Goal: Information Seeking & Learning: Learn about a topic

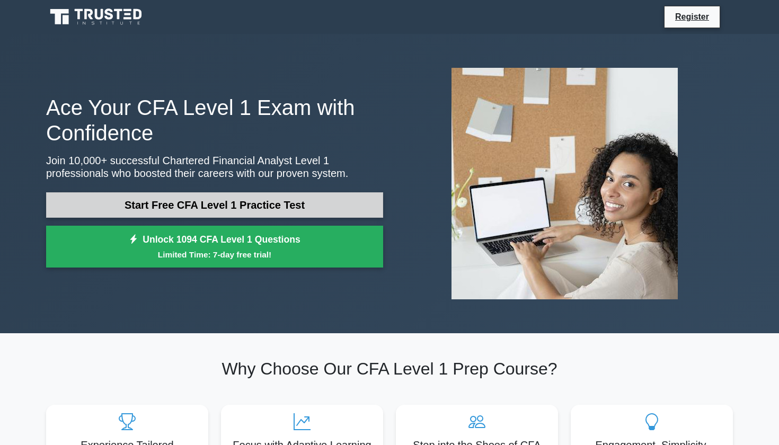
click at [181, 199] on link "Start Free CFA Level 1 Practice Test" at bounding box center [214, 204] width 337 height 25
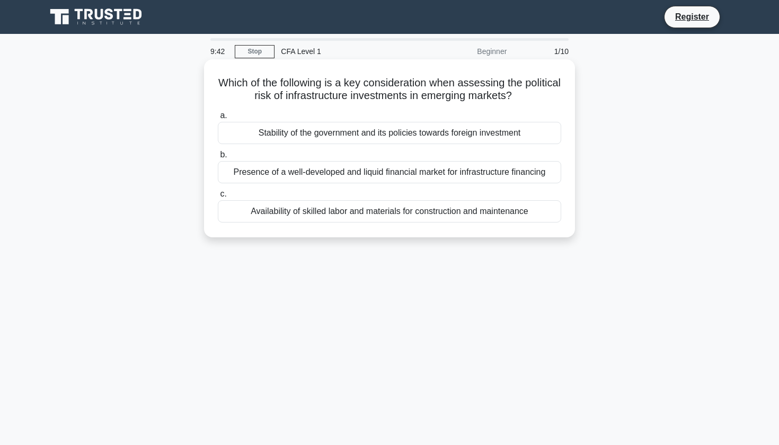
click at [310, 133] on div "Stability of the government and its policies towards foreign investment" at bounding box center [389, 133] width 343 height 22
click at [218, 119] on input "a. Stability of the government and its policies towards foreign investment" at bounding box center [218, 115] width 0 height 7
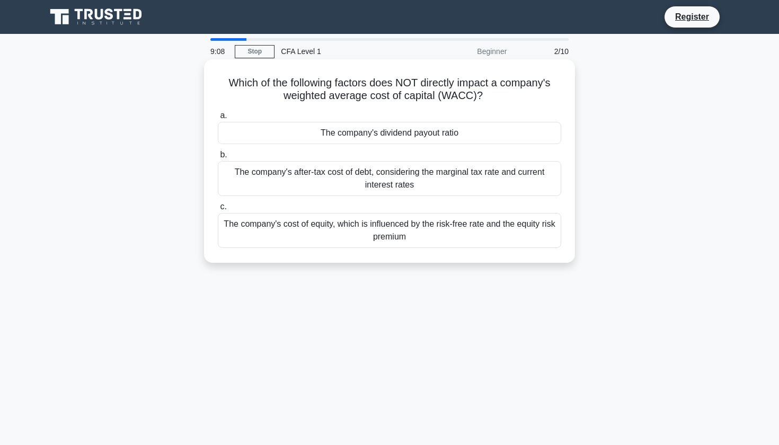
click at [277, 130] on div "The company's dividend payout ratio" at bounding box center [389, 133] width 343 height 22
click at [218, 119] on input "a. The company's dividend payout ratio" at bounding box center [218, 115] width 0 height 7
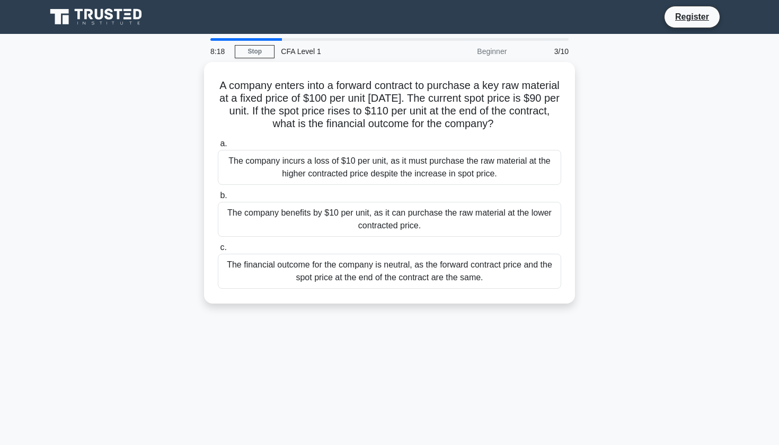
click at [538, 1] on nav "Register" at bounding box center [389, 17] width 779 height 34
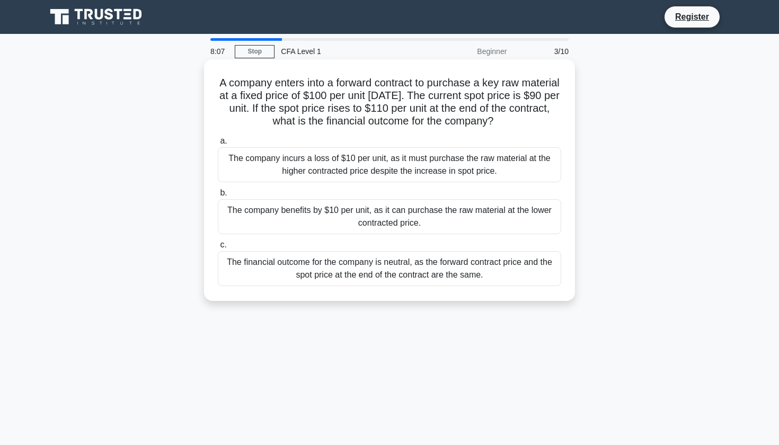
click at [299, 213] on div "The company benefits by $10 per unit, as it can purchase the raw material at th…" at bounding box center [389, 216] width 343 height 35
click at [218, 197] on input "b. The company benefits by $10 per unit, as it can purchase the raw material at…" at bounding box center [218, 193] width 0 height 7
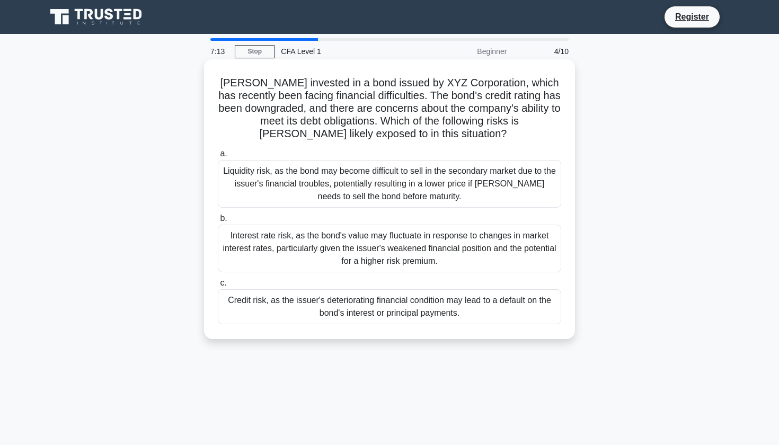
click at [248, 186] on div "Liquidity risk, as the bond may become difficult to sell in the secondary marke…" at bounding box center [389, 184] width 343 height 48
click at [218, 157] on input "a. Liquidity risk, as the bond may become difficult to sell in the secondary ma…" at bounding box center [218, 153] width 0 height 7
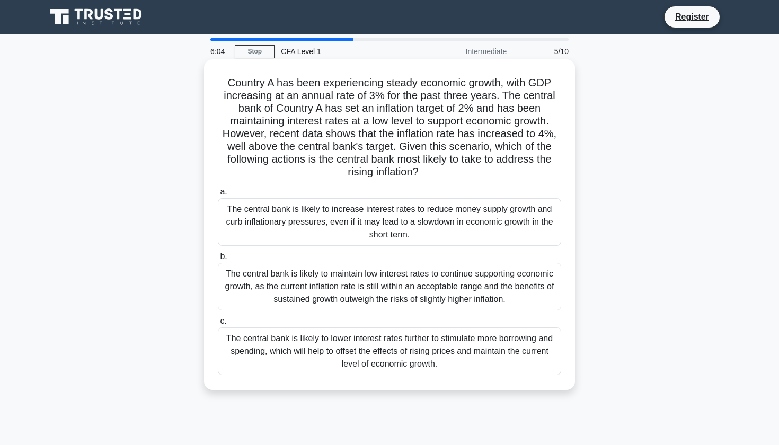
click at [263, 222] on div "The central bank is likely to increase interest rates to reduce money supply gr…" at bounding box center [389, 222] width 343 height 48
click at [218, 195] on input "a. The central bank is likely to increase interest rates to reduce money supply…" at bounding box center [218, 192] width 0 height 7
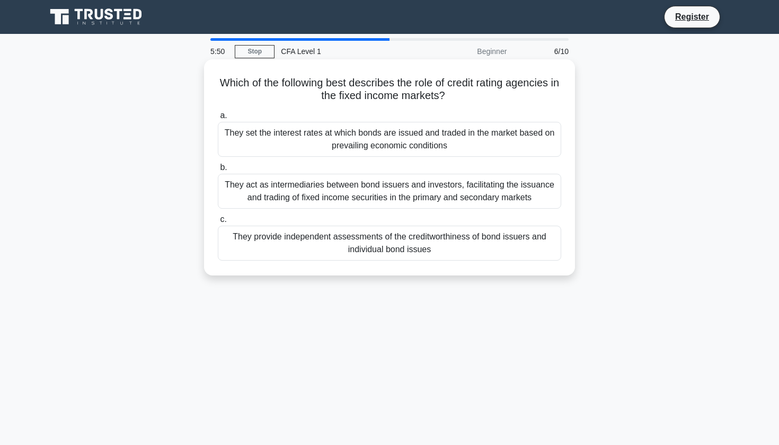
click at [297, 244] on div "They provide independent assessments of the creditworthiness of bond issuers an…" at bounding box center [389, 243] width 343 height 35
click at [218, 223] on input "c. They provide independent assessments of the creditworthiness of bond issuers…" at bounding box center [218, 219] width 0 height 7
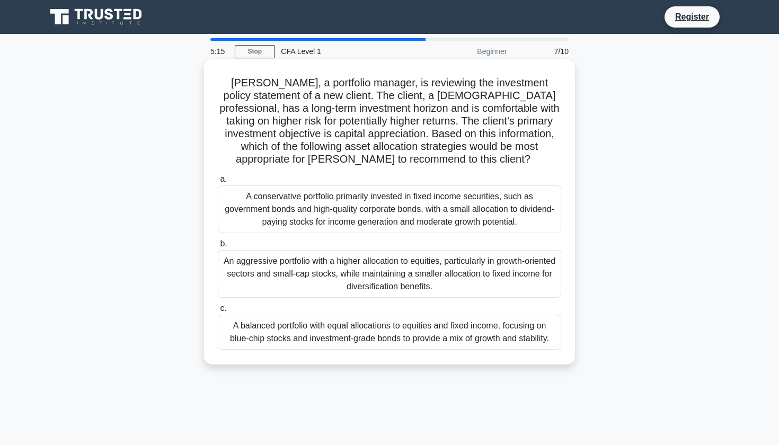
click at [262, 276] on div "An aggressive portfolio with a higher allocation to equities, particularly in g…" at bounding box center [389, 274] width 343 height 48
click at [218, 247] on input "b. An aggressive portfolio with a higher allocation to equities, particularly i…" at bounding box center [218, 243] width 0 height 7
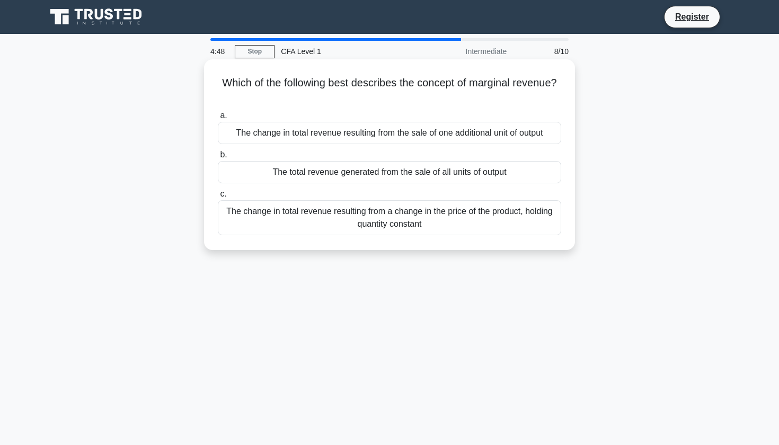
click at [296, 222] on div "The change in total revenue resulting from a change in the price of the product…" at bounding box center [389, 217] width 343 height 35
click at [218, 198] on input "c. The change in total revenue resulting from a change in the price of the prod…" at bounding box center [218, 194] width 0 height 7
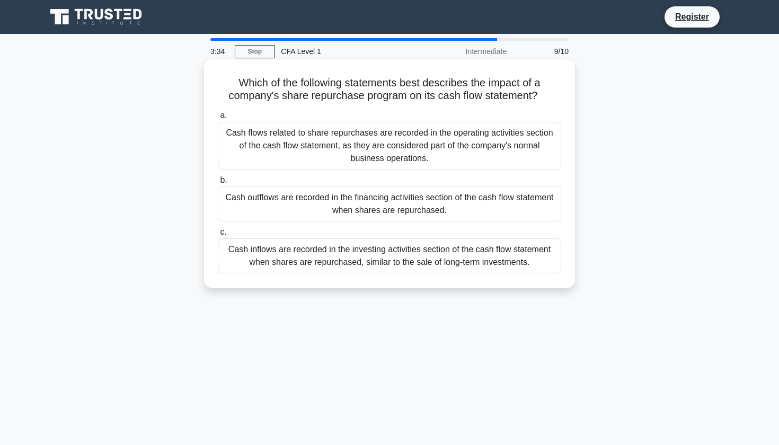
click at [242, 255] on div "Cash inflows are recorded in the investing activities section of the cash flow …" at bounding box center [389, 255] width 343 height 35
click at [218, 236] on input "c. Cash inflows are recorded in the investing activities section of the cash fl…" at bounding box center [218, 232] width 0 height 7
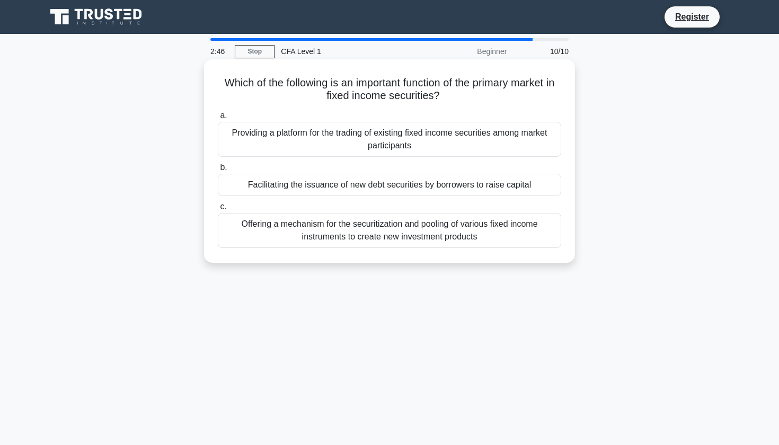
click at [420, 185] on div "Facilitating the issuance of new debt securities by borrowers to raise capital" at bounding box center [389, 185] width 343 height 22
click at [218, 171] on input "b. Facilitating the issuance of new debt securities by borrowers to raise capit…" at bounding box center [218, 167] width 0 height 7
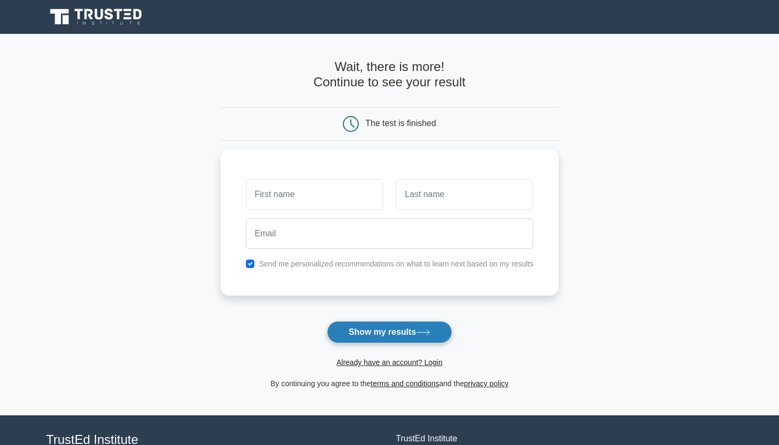
click at [399, 329] on button "Show my results" at bounding box center [389, 332] width 125 height 22
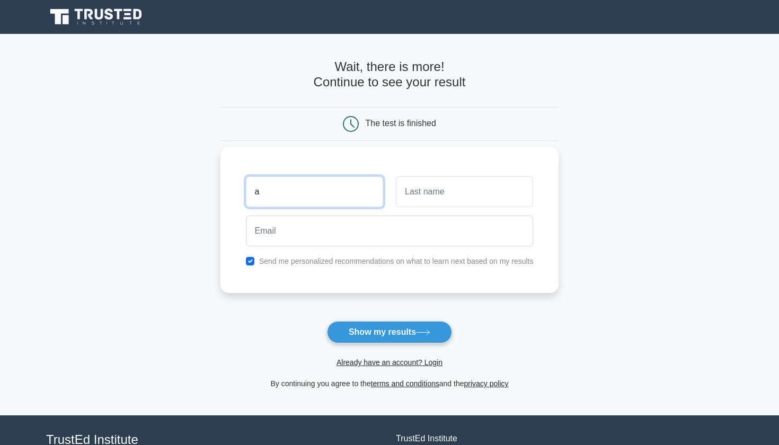
type input "a"
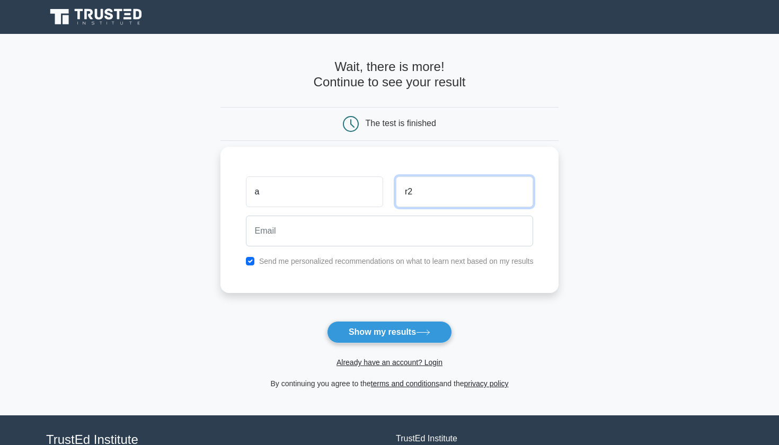
type input "r2"
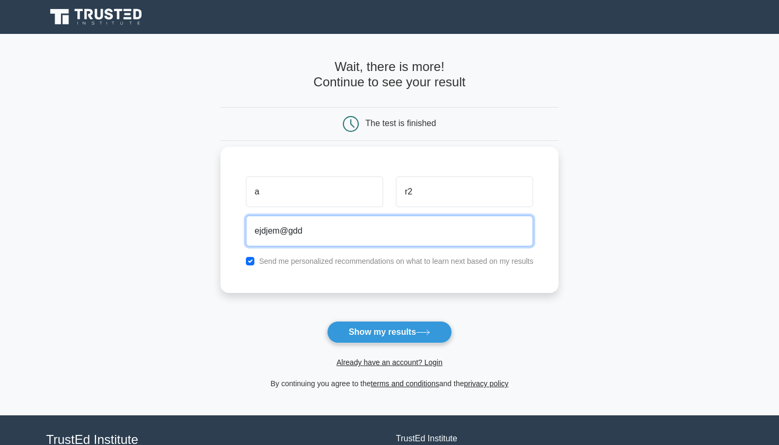
click at [385, 231] on input "ejdjem@gdd" at bounding box center [390, 231] width 288 height 31
click at [292, 229] on input "[EMAIL_ADDRESS][DOMAIN_NAME]" at bounding box center [390, 231] width 288 height 31
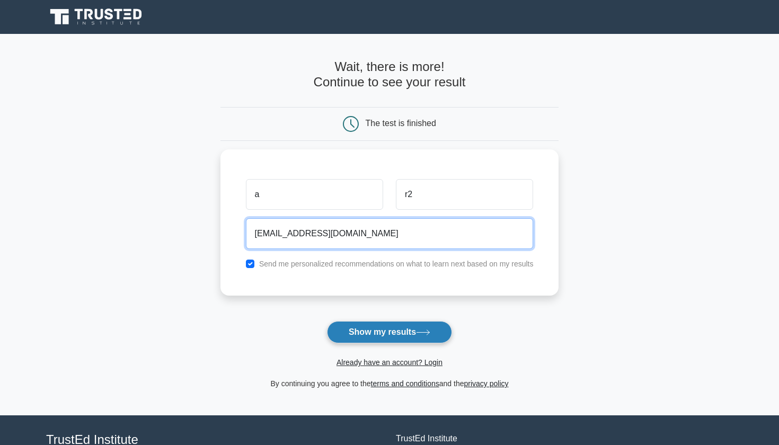
type input "[EMAIL_ADDRESS][DOMAIN_NAME]"
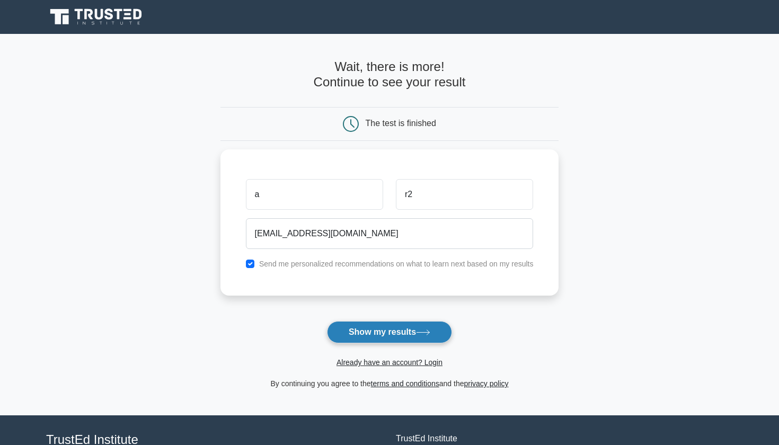
click at [382, 332] on button "Show my results" at bounding box center [389, 332] width 125 height 22
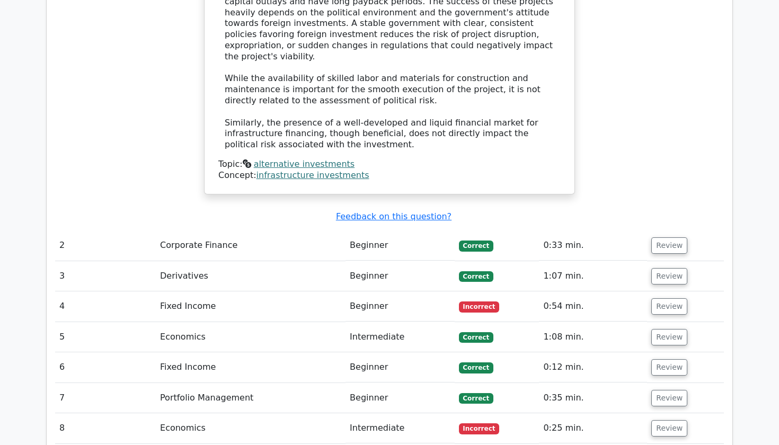
scroll to position [1151, 0]
click at [662, 298] on button "Review" at bounding box center [669, 306] width 36 height 16
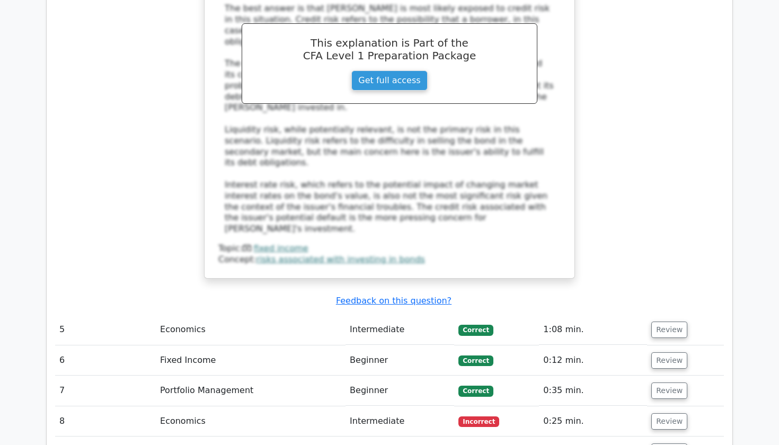
scroll to position [1778, 0]
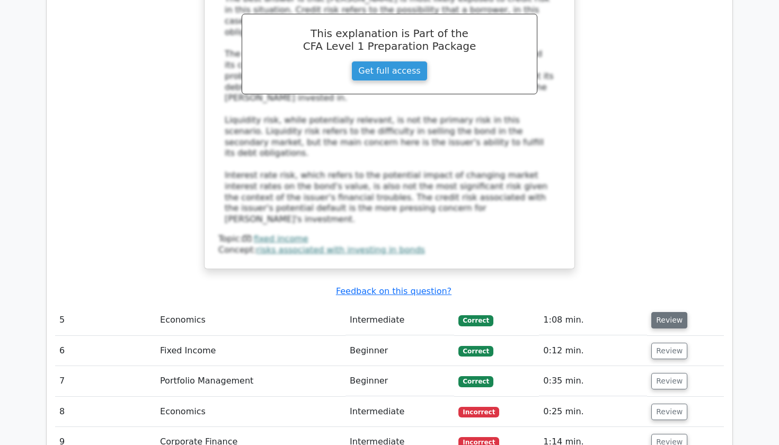
click at [669, 312] on button "Review" at bounding box center [669, 320] width 36 height 16
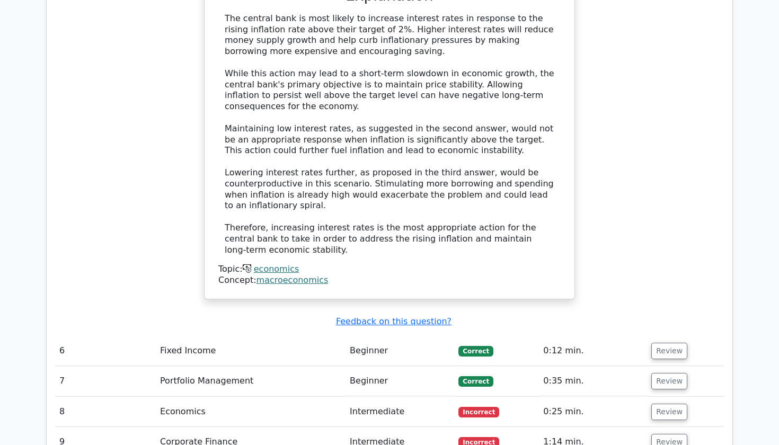
scroll to position [2454, 0]
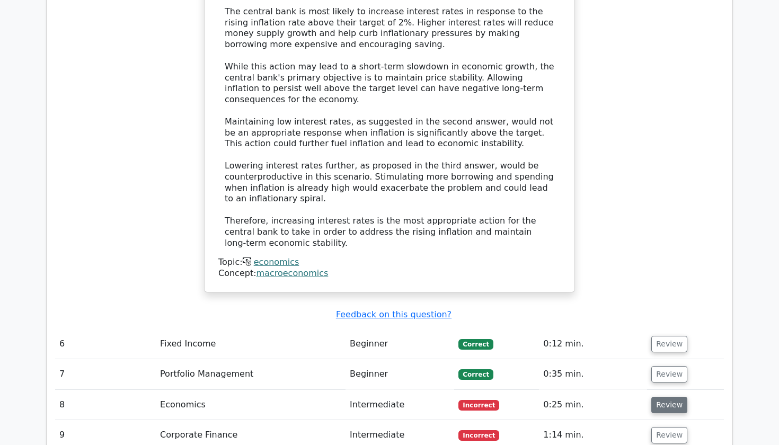
click at [665, 397] on button "Review" at bounding box center [669, 405] width 36 height 16
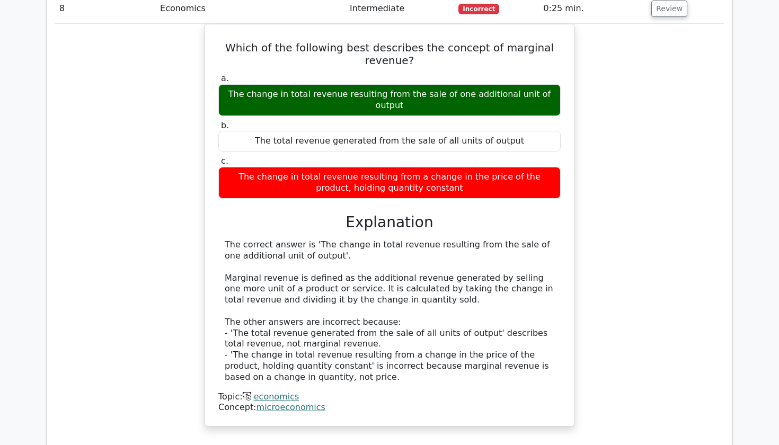
scroll to position [2851, 0]
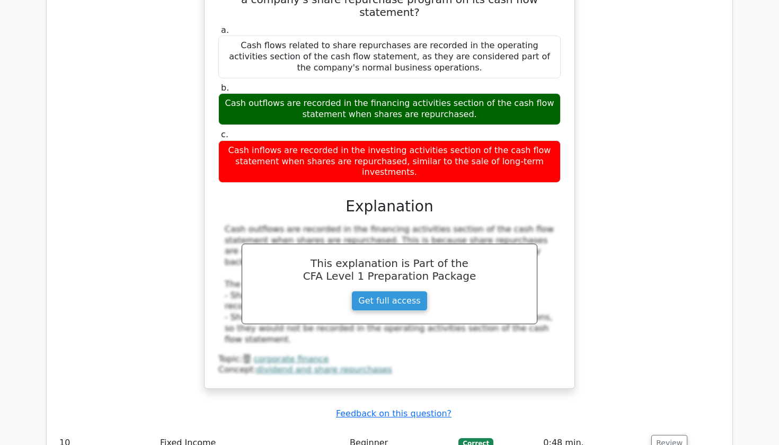
scroll to position [3409, 0]
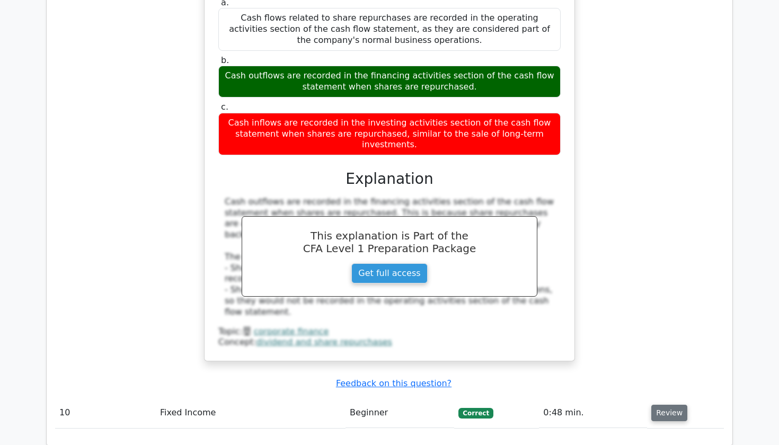
click at [656, 405] on button "Review" at bounding box center [669, 413] width 36 height 16
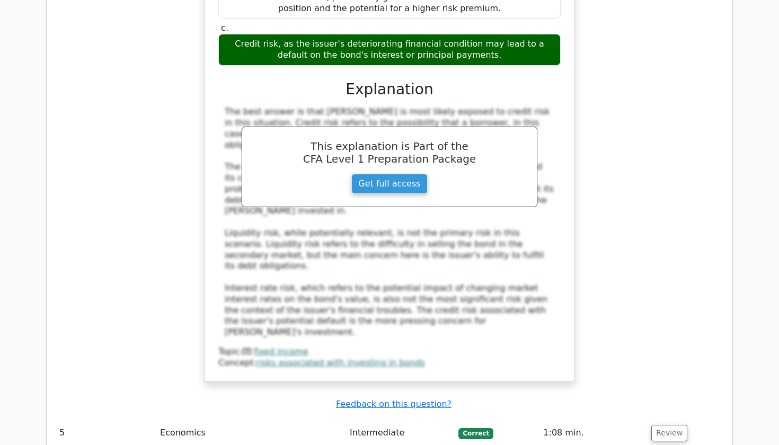
scroll to position [1336, 0]
